Goal: Transaction & Acquisition: Purchase product/service

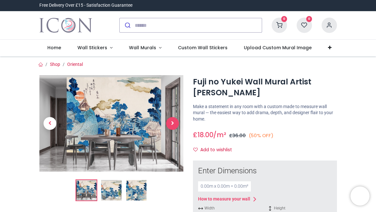
click at [171, 120] on span "Next" at bounding box center [172, 123] width 13 height 13
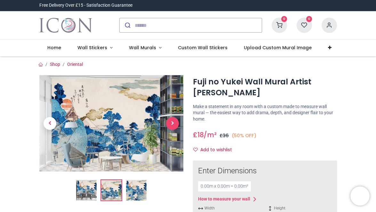
click at [174, 123] on span "Next" at bounding box center [172, 123] width 13 height 13
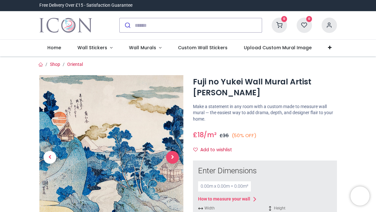
click at [174, 123] on link at bounding box center [173, 157] width 22 height 115
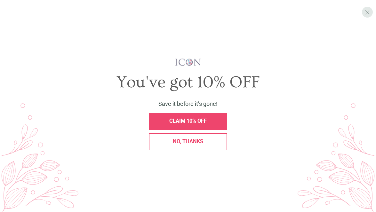
click at [368, 11] on span "X" at bounding box center [367, 12] width 5 height 7
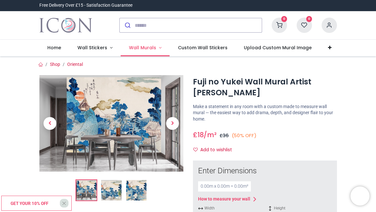
click at [141, 49] on span "Wall Murals" at bounding box center [142, 48] width 27 height 6
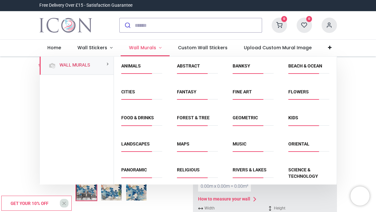
click at [141, 49] on span "Wall Murals" at bounding box center [142, 48] width 27 height 6
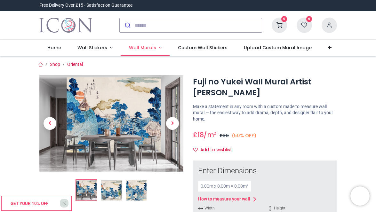
click at [141, 49] on span "Wall Murals" at bounding box center [142, 48] width 27 height 6
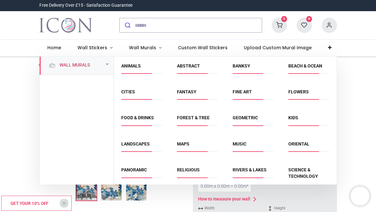
click at [90, 63] on link "Wall Murals" at bounding box center [73, 65] width 33 height 6
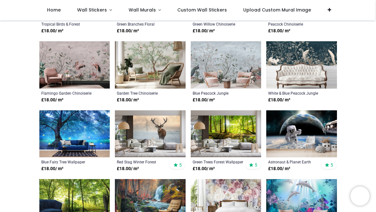
scroll to position [246, 0]
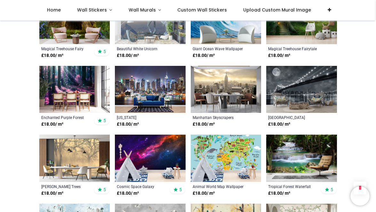
scroll to position [778, 0]
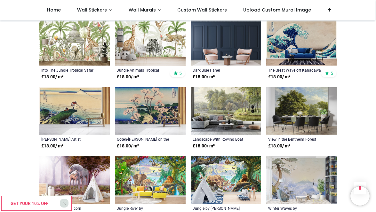
scroll to position [1016, 0]
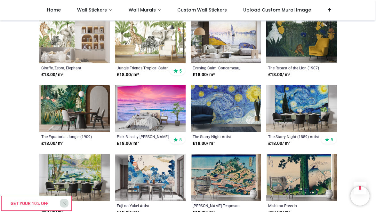
scroll to position [1653, 0]
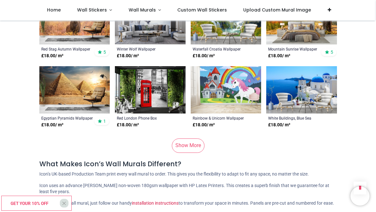
scroll to position [2431, 0]
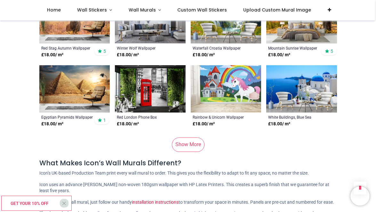
click at [185, 138] on link "Show More" at bounding box center [188, 145] width 33 height 14
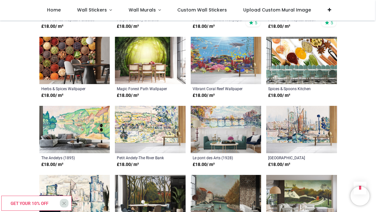
scroll to position [2736, 0]
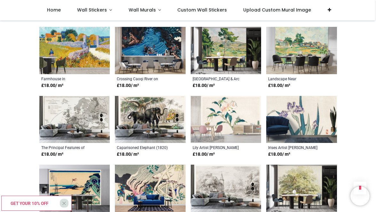
scroll to position [3300, 0]
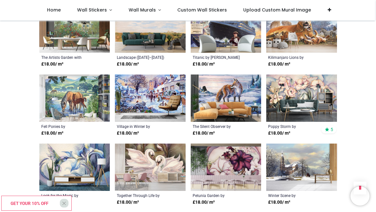
scroll to position [3596, 0]
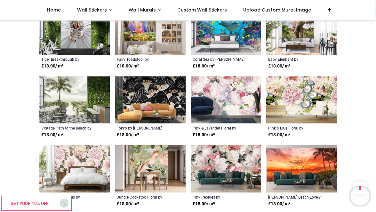
scroll to position [4217, 0]
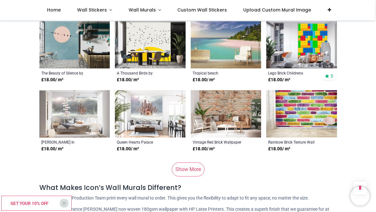
scroll to position [4826, 0]
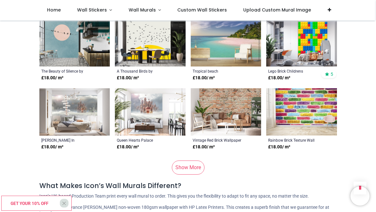
click at [189, 161] on link "Show More" at bounding box center [188, 168] width 33 height 14
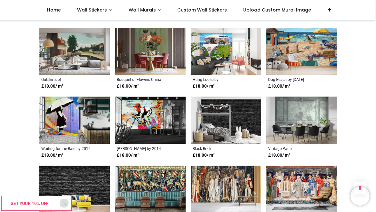
scroll to position [5924, 0]
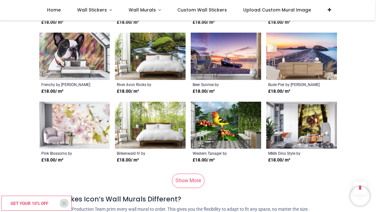
scroll to position [7231, 0]
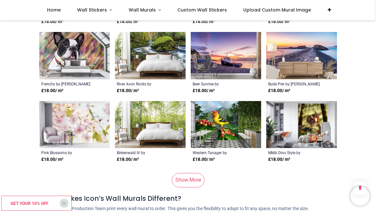
click at [189, 173] on link "Show More" at bounding box center [188, 180] width 33 height 14
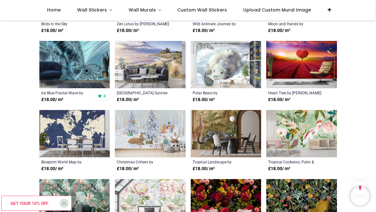
scroll to position [7637, 0]
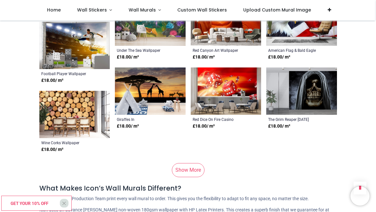
scroll to position [9683, 0]
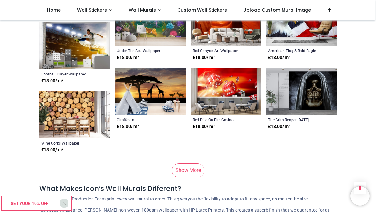
click at [182, 164] on link "Show More" at bounding box center [188, 171] width 33 height 14
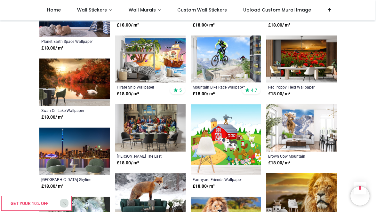
scroll to position [9865, 0]
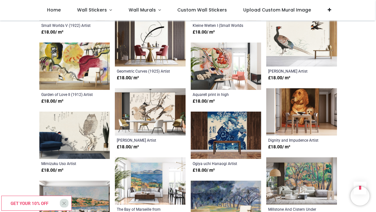
scroll to position [10836, 0]
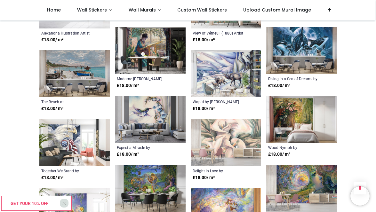
scroll to position [11450, 0]
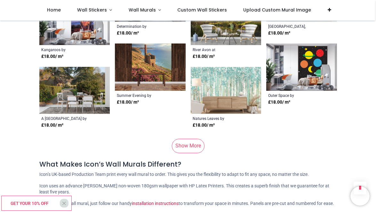
scroll to position [12086, 0]
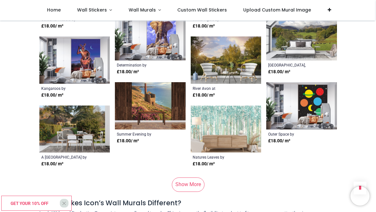
click at [184, 178] on link "Show More" at bounding box center [188, 185] width 33 height 14
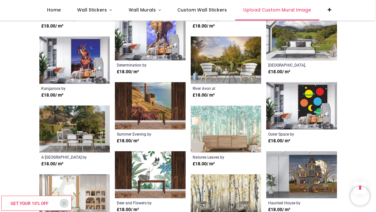
click at [261, 0] on link "Upload Custom Mural Image" at bounding box center [277, 10] width 84 height 20
click at [283, 10] on span "Upload Custom Mural Image" at bounding box center [277, 10] width 68 height 6
